Goal: Information Seeking & Learning: Learn about a topic

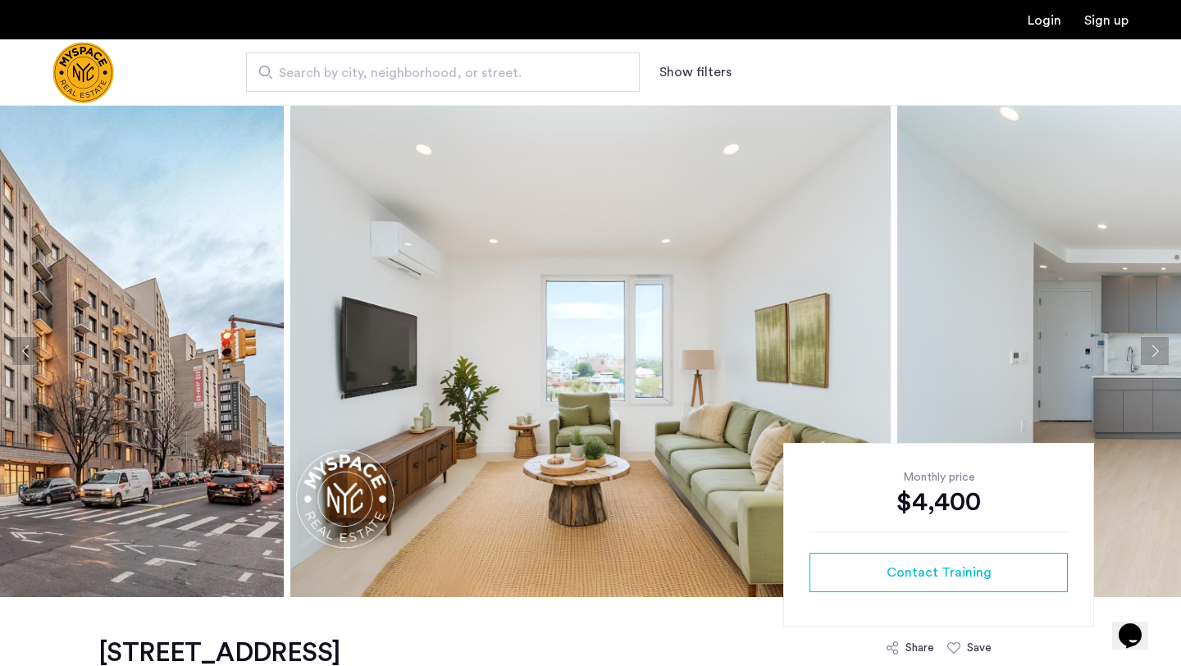
scroll to position [3, 0]
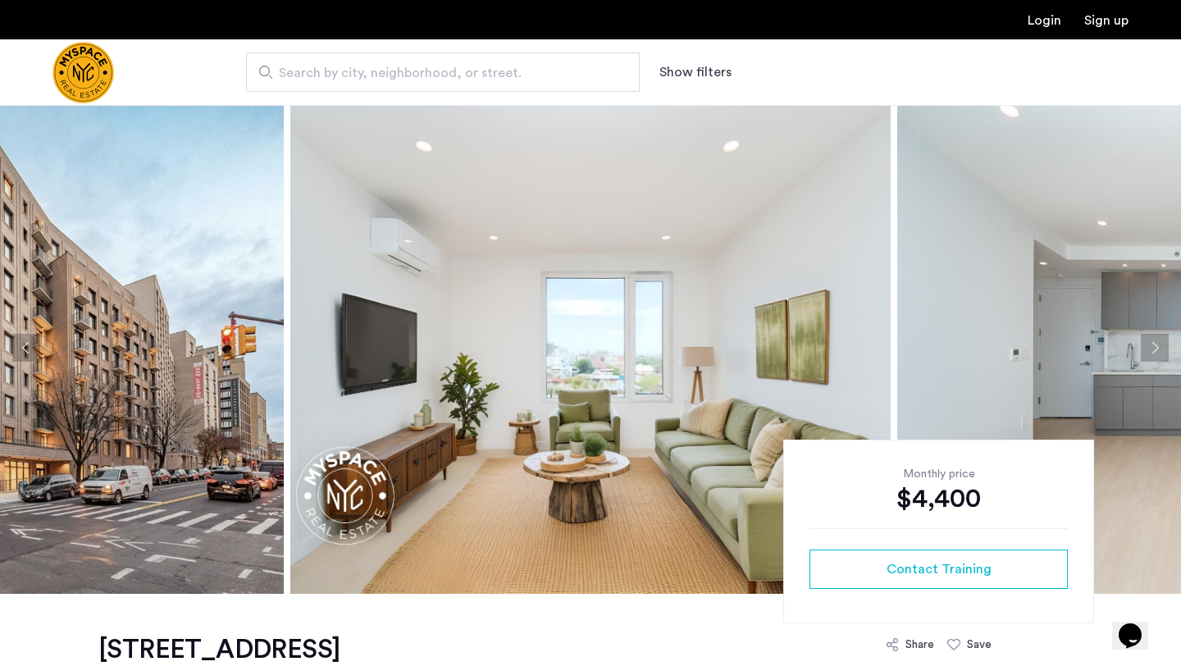
click at [1148, 348] on button "Next apartment" at bounding box center [1155, 348] width 28 height 28
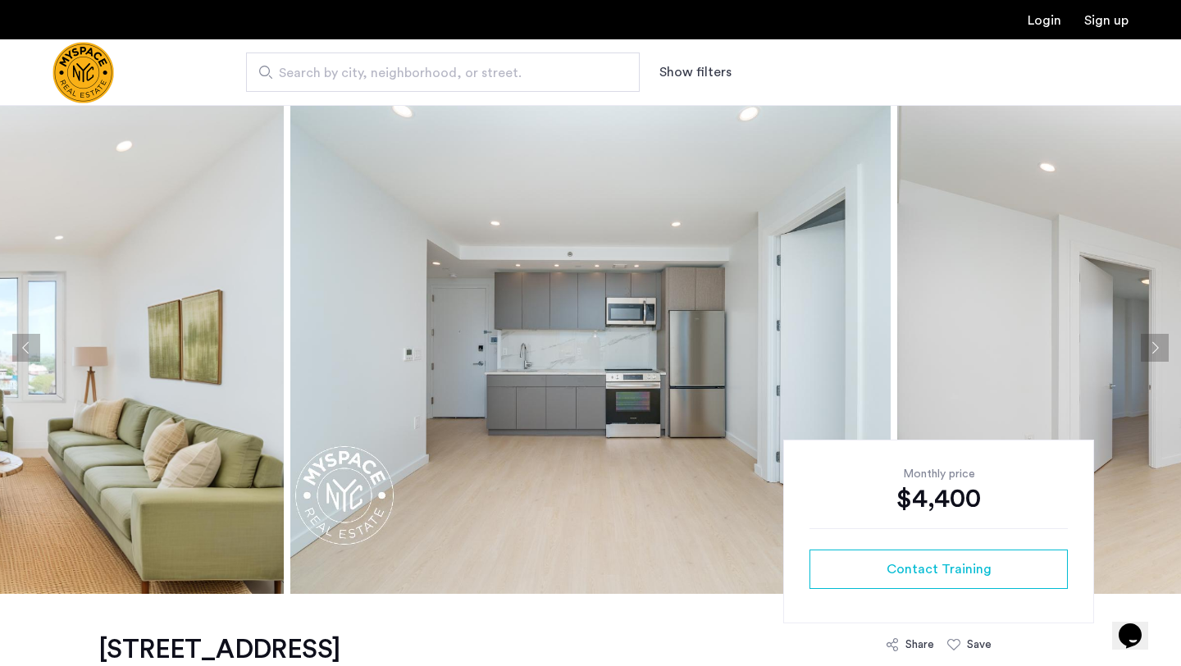
click at [1148, 348] on button "Next apartment" at bounding box center [1155, 348] width 28 height 28
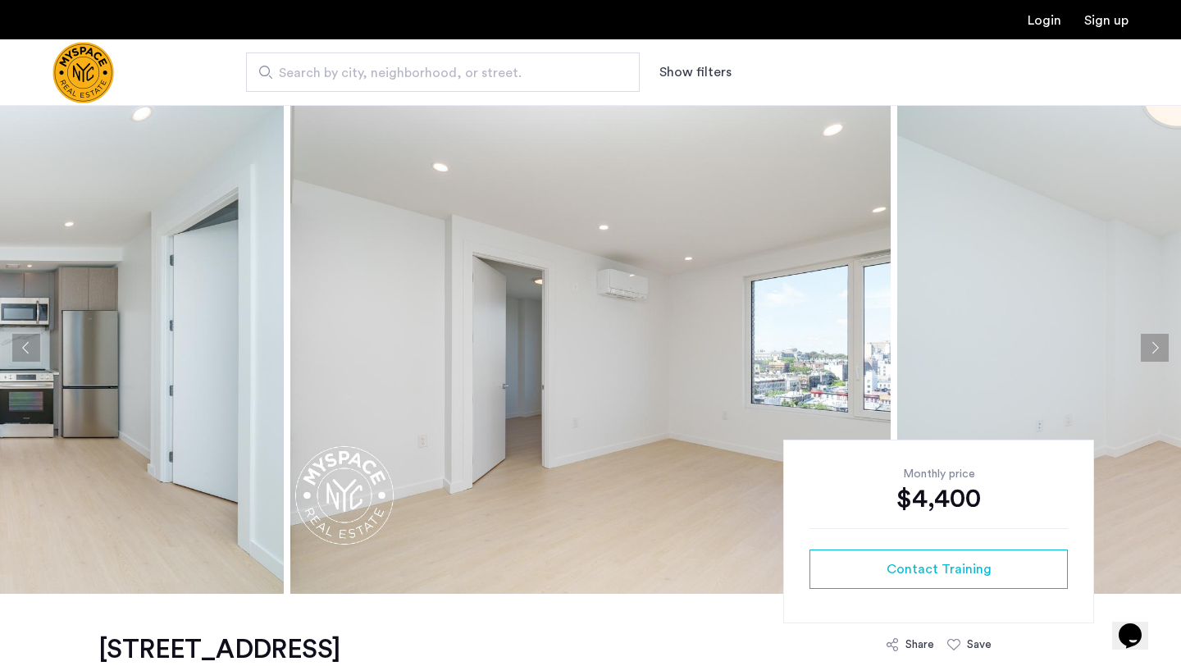
click at [1148, 348] on button "Next apartment" at bounding box center [1155, 348] width 28 height 28
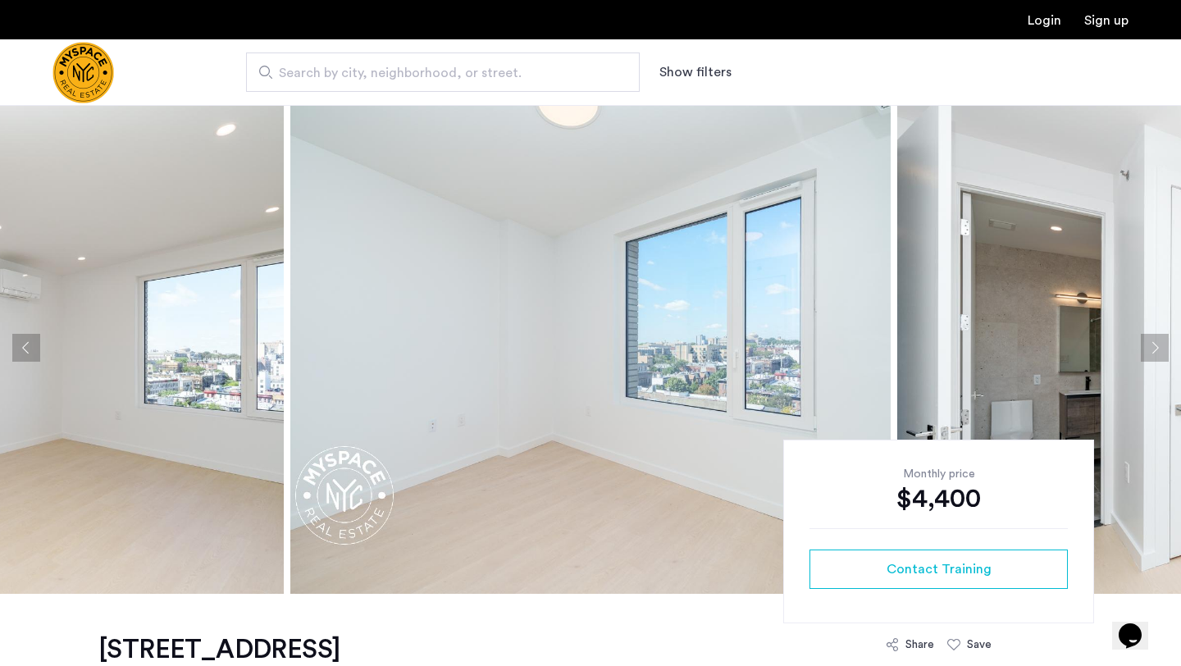
click at [1148, 348] on button "Next apartment" at bounding box center [1155, 348] width 28 height 28
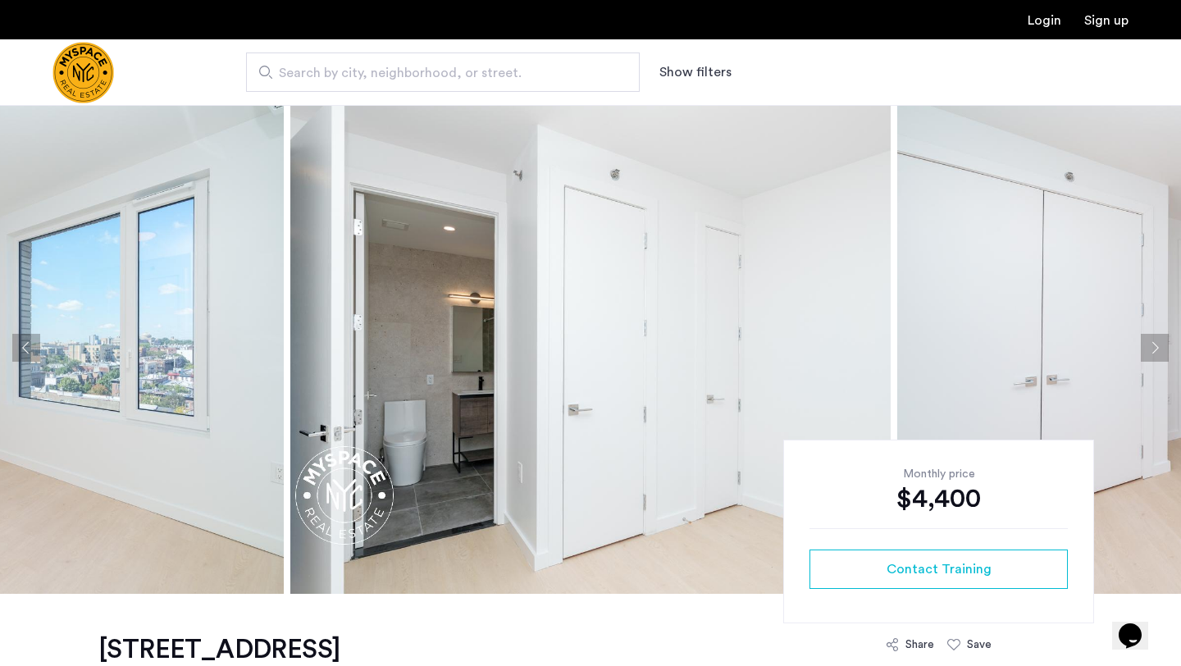
click at [1148, 348] on button "Next apartment" at bounding box center [1155, 348] width 28 height 28
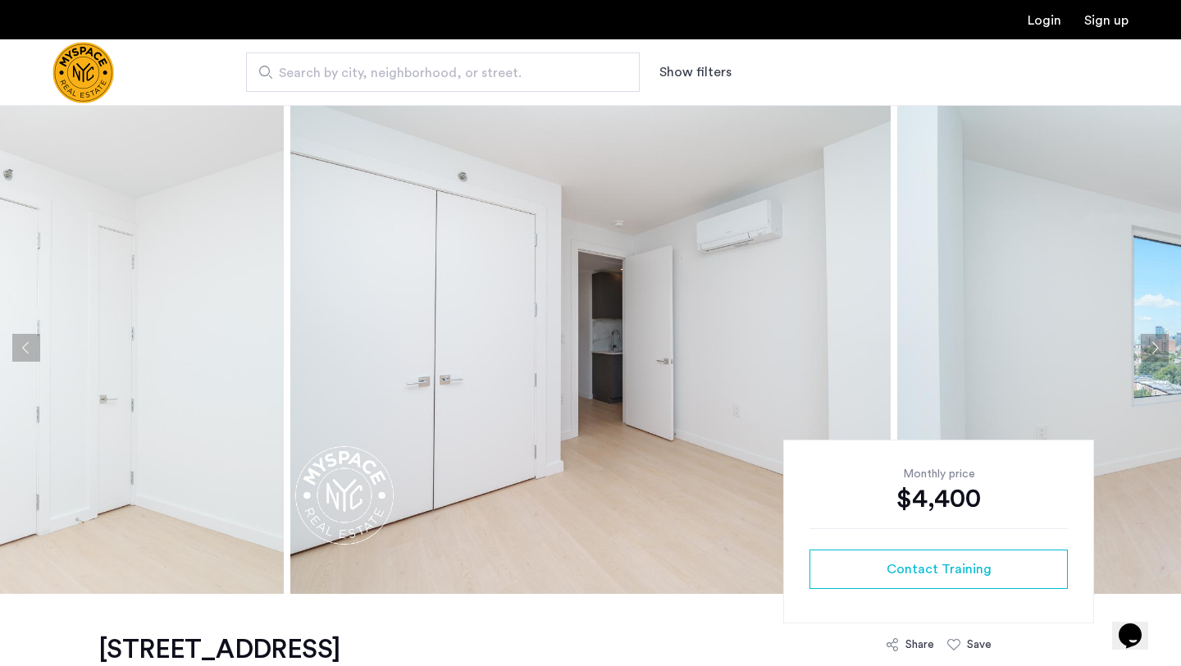
click at [1148, 348] on button "Next apartment" at bounding box center [1155, 348] width 28 height 28
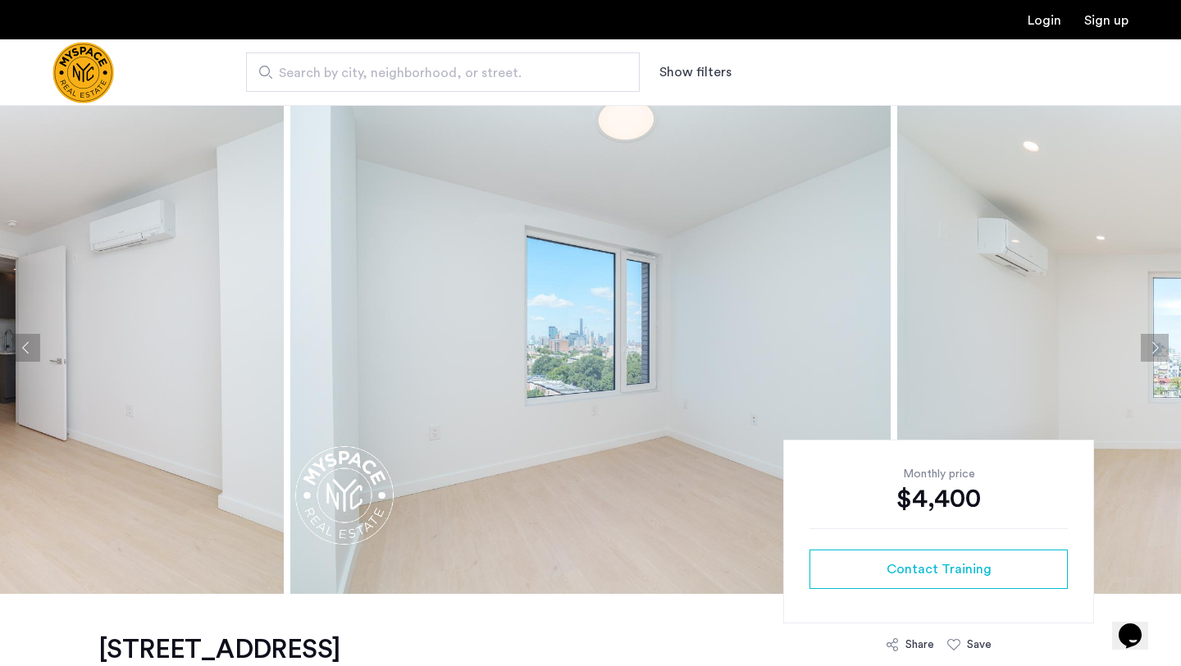
click at [1148, 348] on button "Next apartment" at bounding box center [1155, 348] width 28 height 28
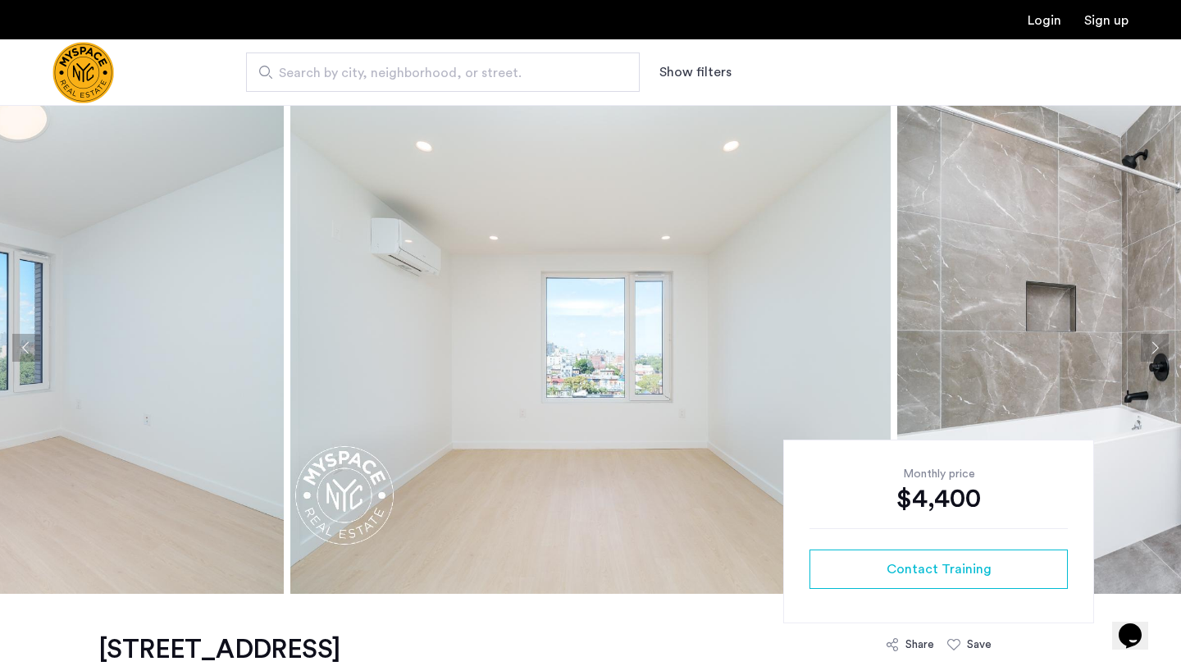
click at [1148, 348] on button "Next apartment" at bounding box center [1155, 348] width 28 height 28
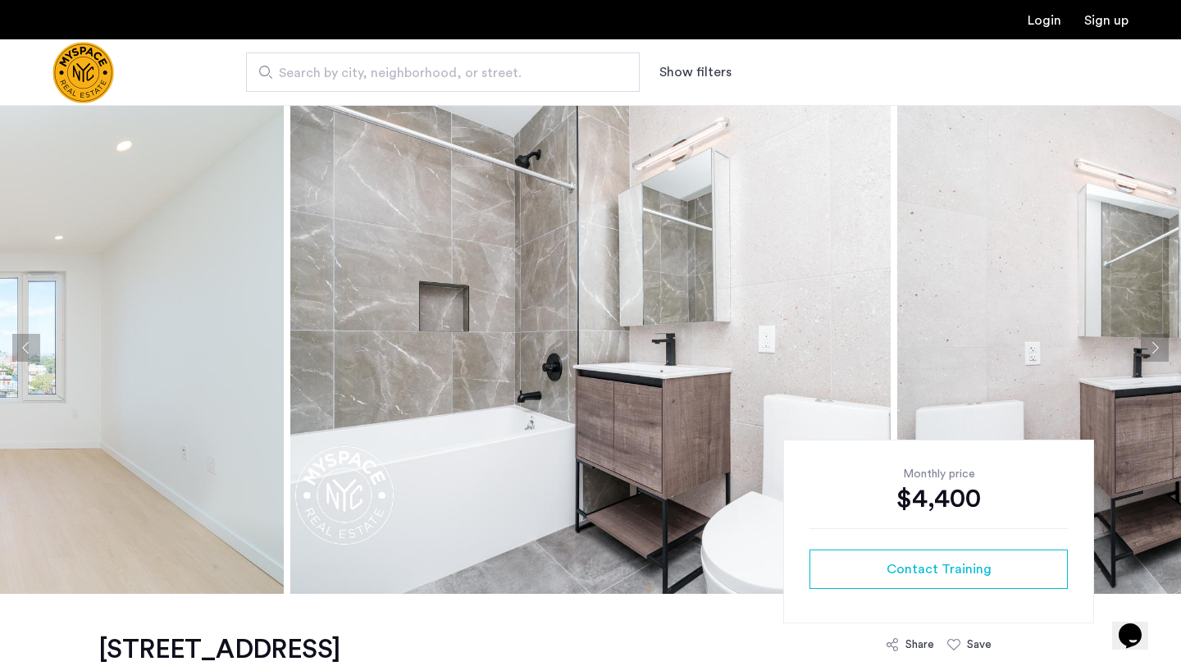
click at [1148, 348] on button "Next apartment" at bounding box center [1155, 348] width 28 height 28
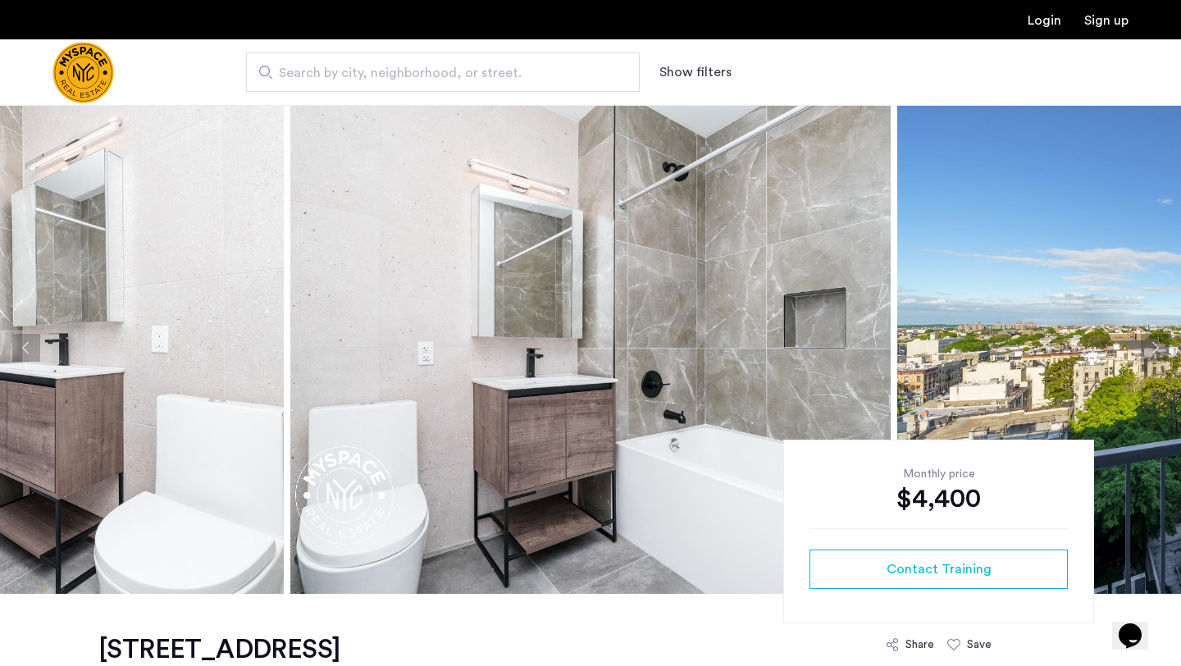
click at [1148, 348] on button "Next apartment" at bounding box center [1155, 348] width 28 height 28
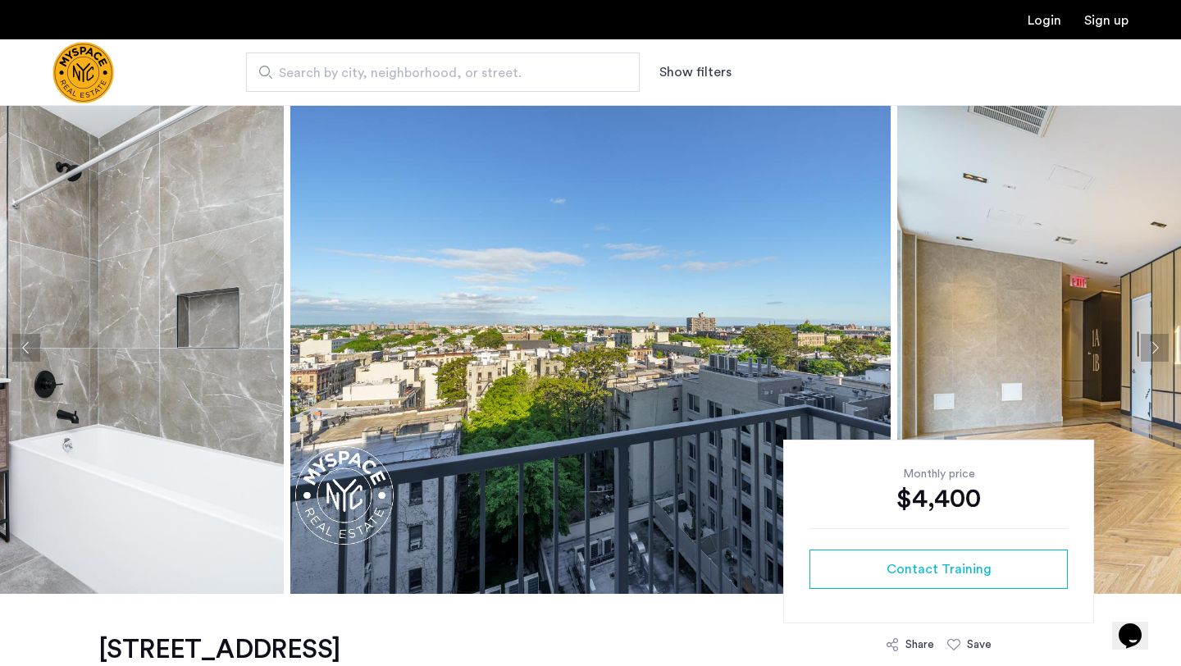
click at [1148, 348] on button "Next apartment" at bounding box center [1155, 348] width 28 height 28
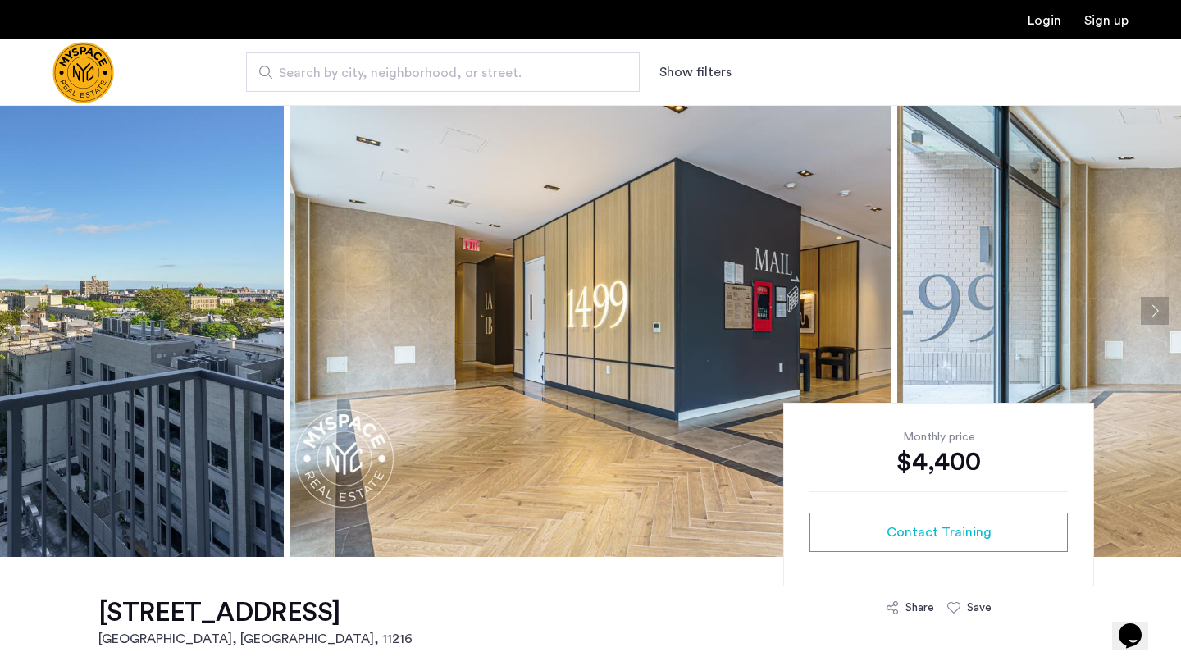
scroll to position [0, 0]
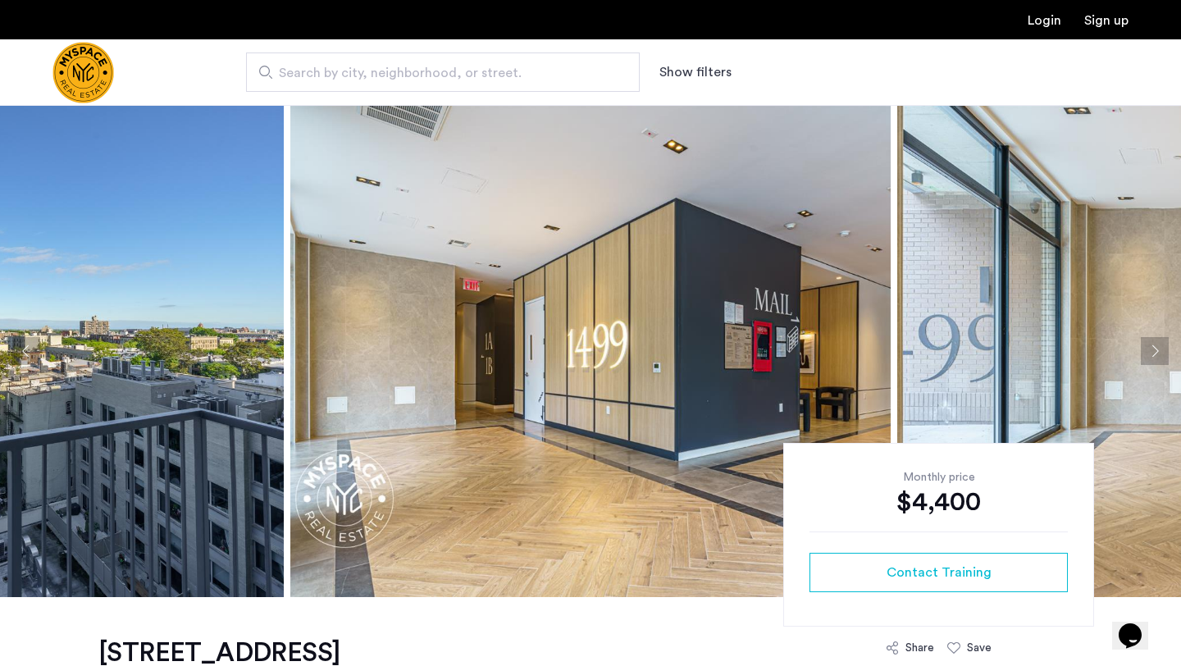
click at [1159, 358] on button "Next apartment" at bounding box center [1155, 351] width 28 height 28
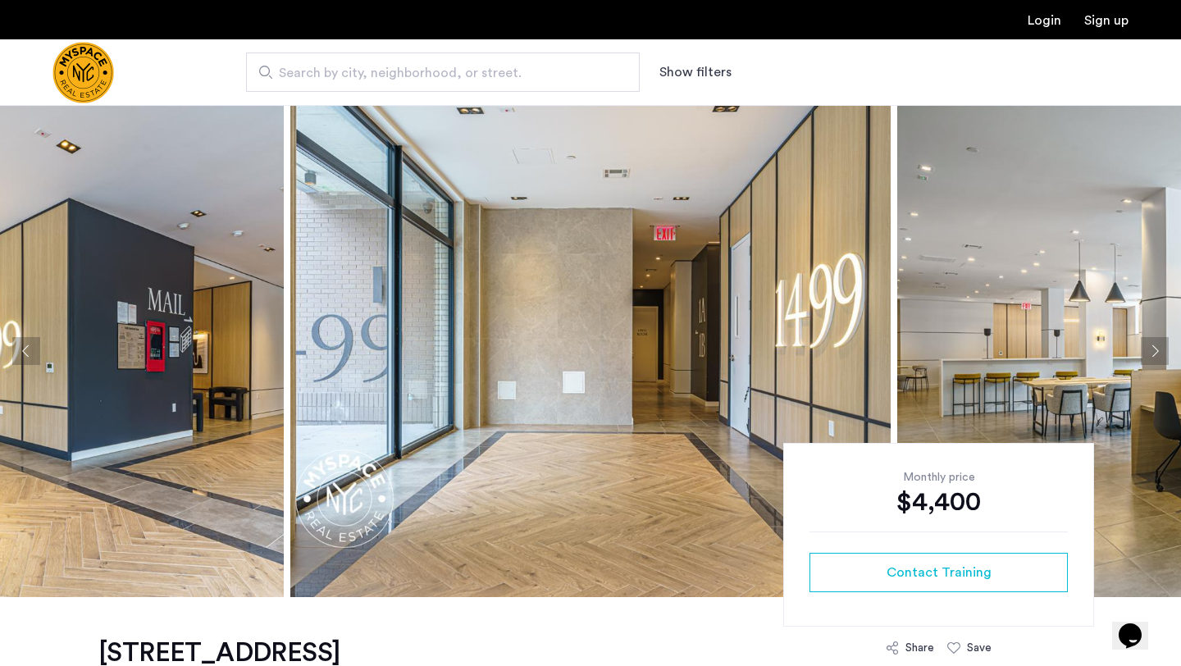
click at [1159, 358] on button "Next apartment" at bounding box center [1155, 351] width 28 height 28
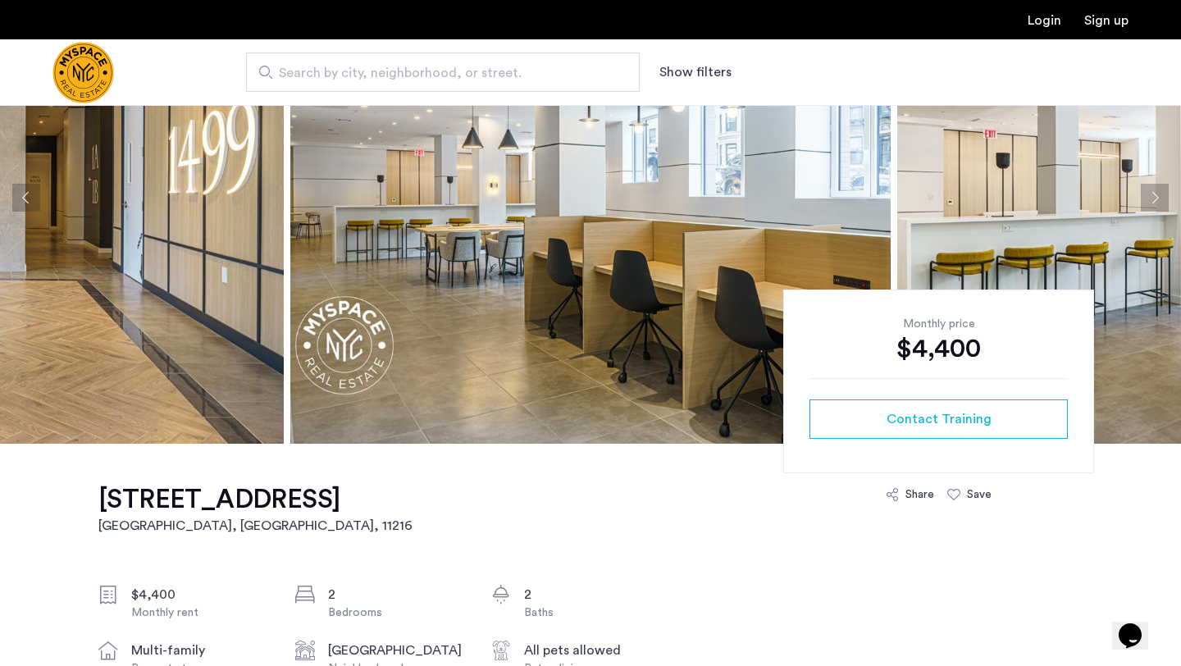
scroll to position [151, 0]
